Goal: Task Accomplishment & Management: Complete application form

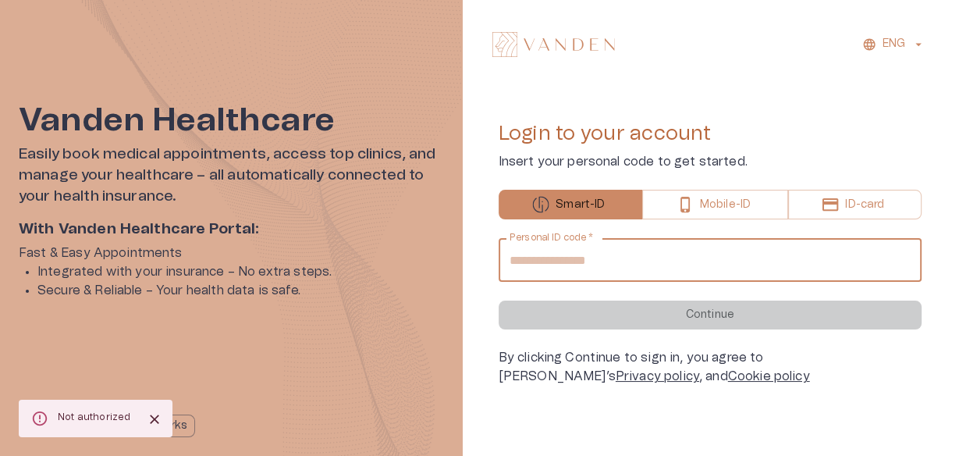
click at [680, 279] on input "Personal ID code   *" at bounding box center [711, 260] width 424 height 44
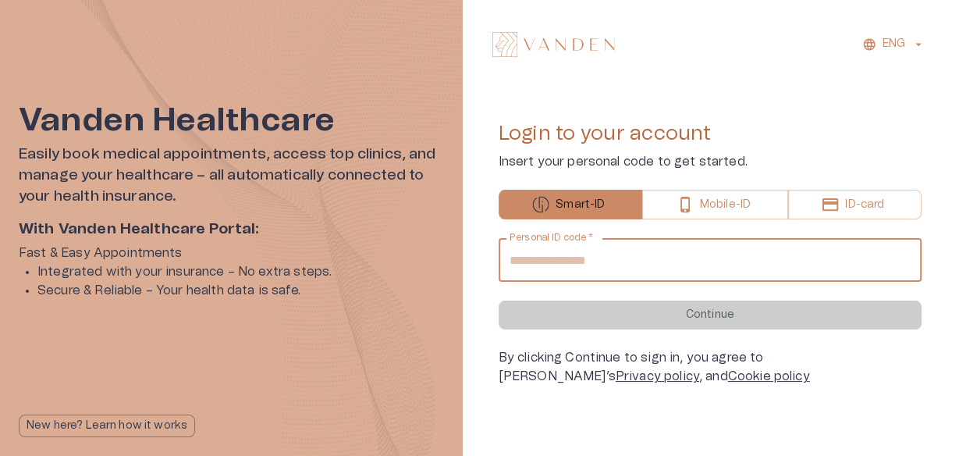
type input "**********"
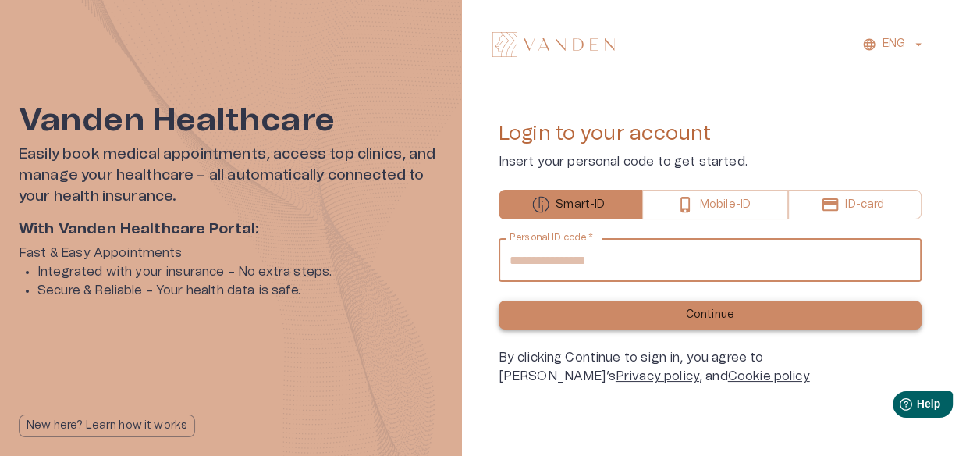
click at [708, 311] on p "Continue" at bounding box center [710, 315] width 48 height 16
